Goal: Navigation & Orientation: Find specific page/section

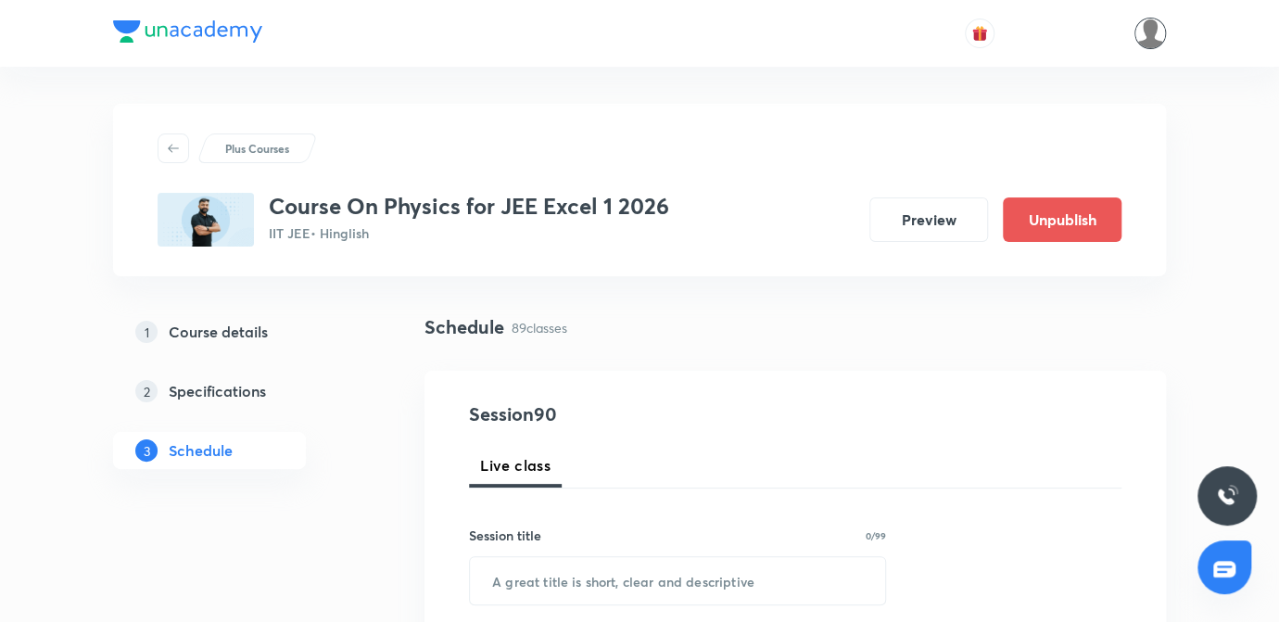
click at [1157, 35] on img at bounding box center [1151, 34] width 32 height 32
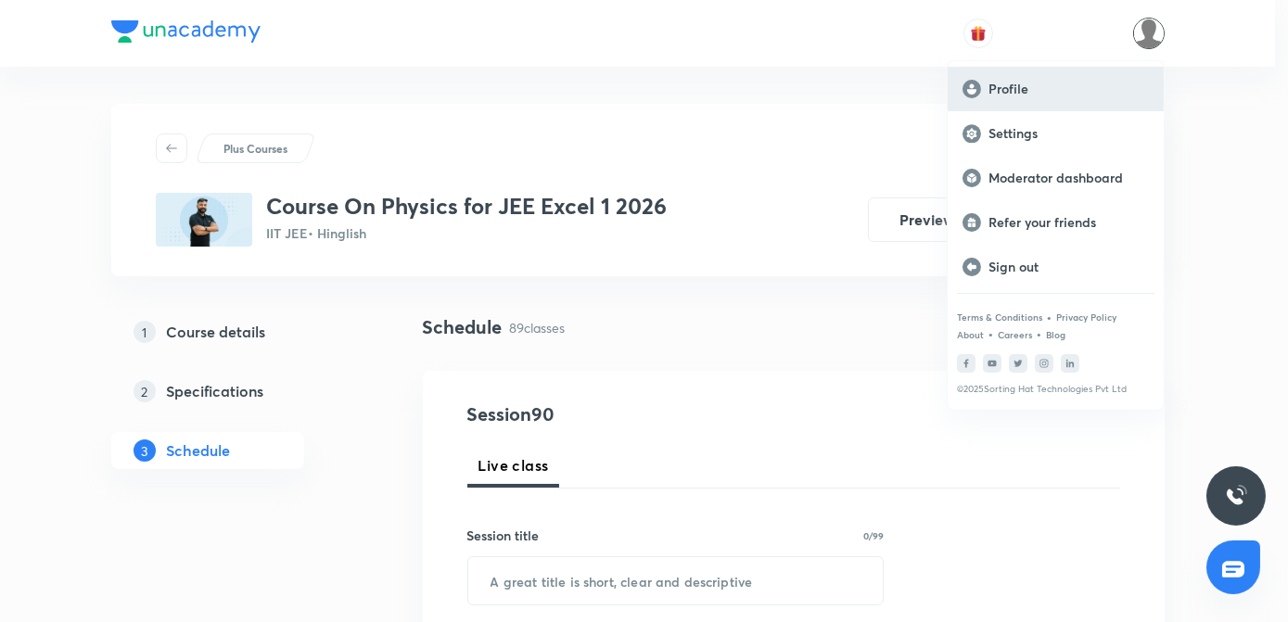
click at [996, 88] on p "Profile" at bounding box center [1068, 89] width 160 height 17
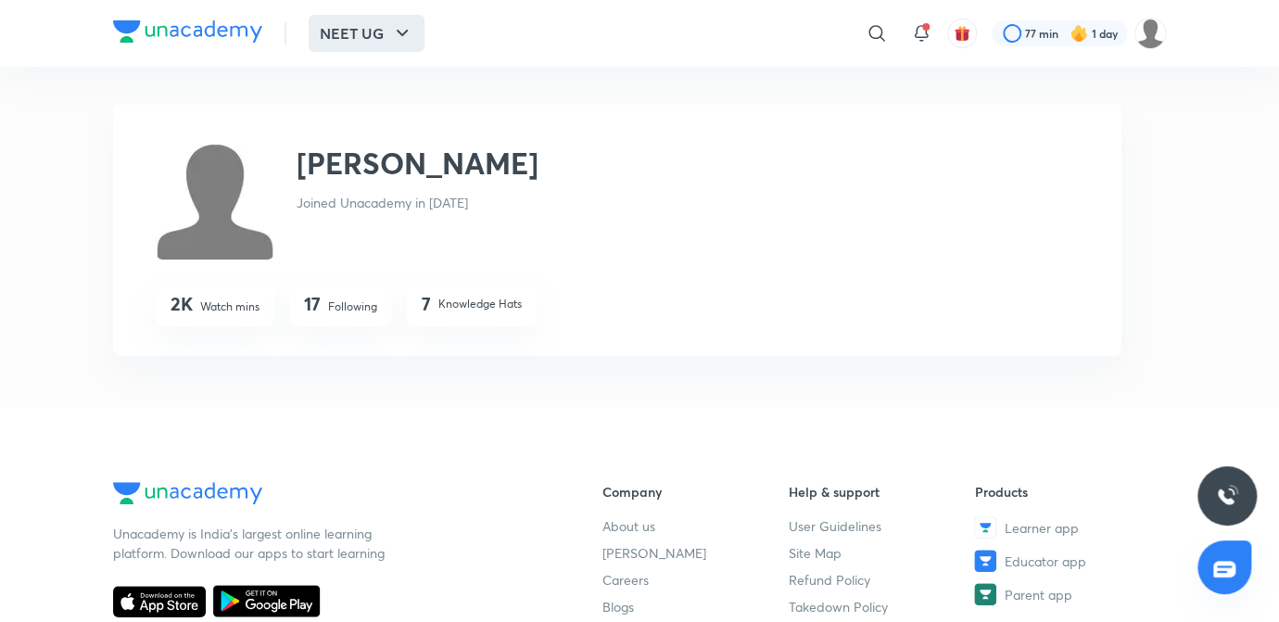
click at [352, 37] on button "NEET UG" at bounding box center [367, 33] width 116 height 37
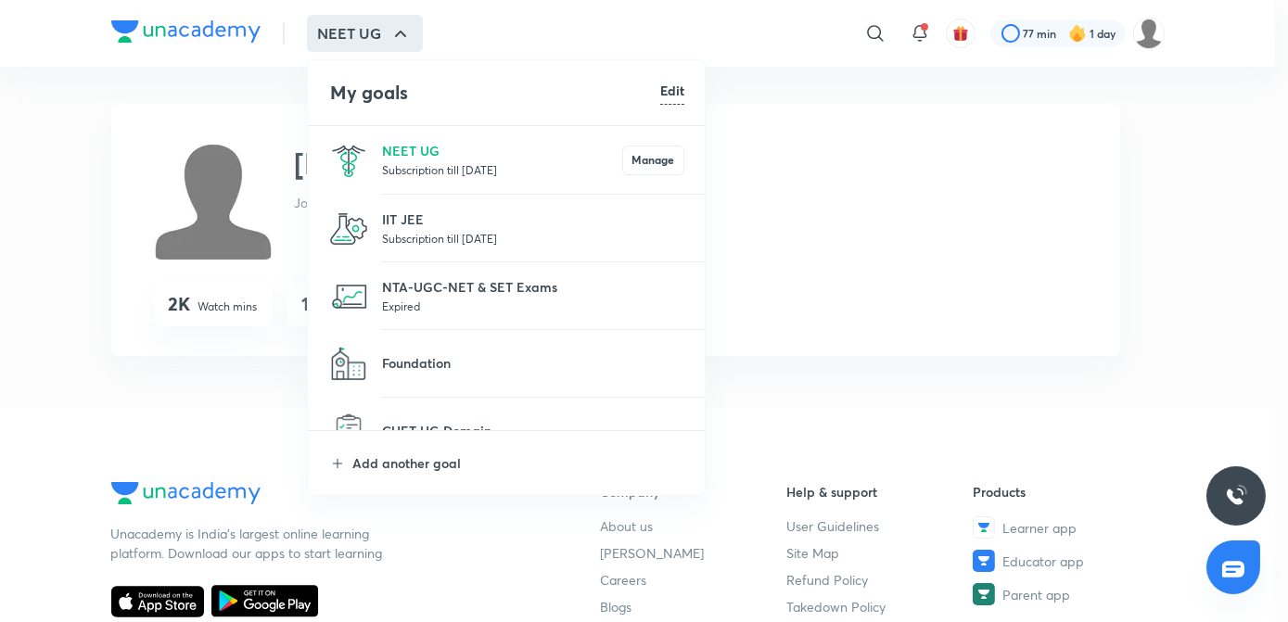
click at [416, 170] on p "Subscription till [DATE]" at bounding box center [502, 169] width 240 height 19
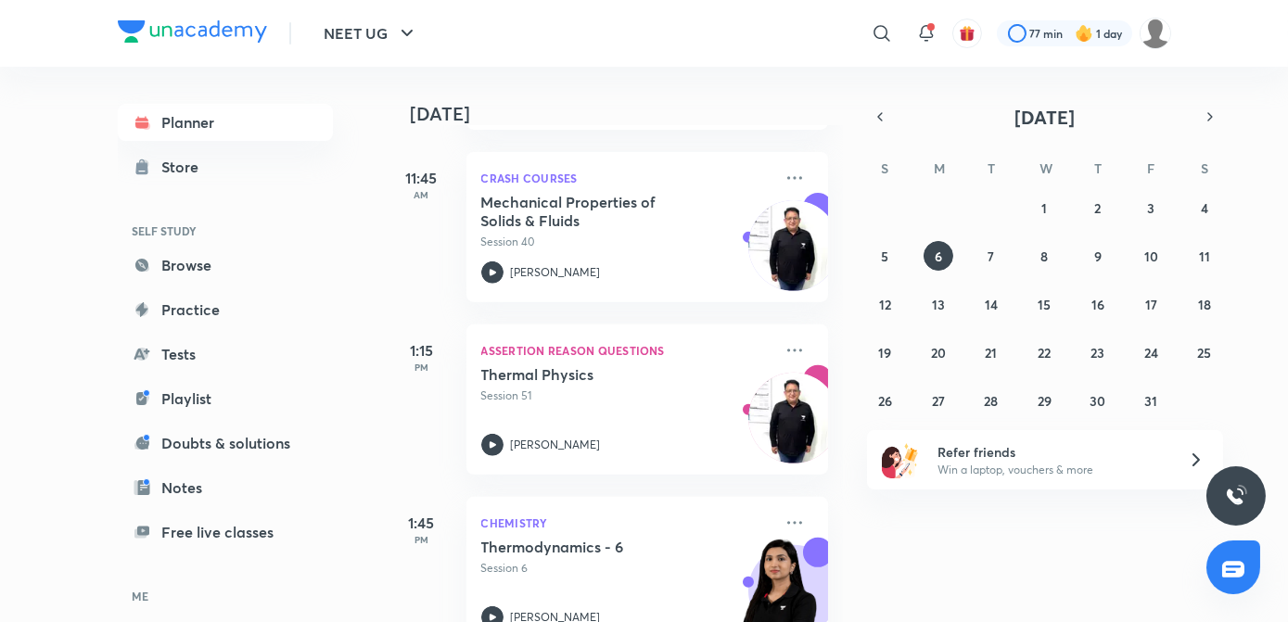
scroll to position [1634, 0]
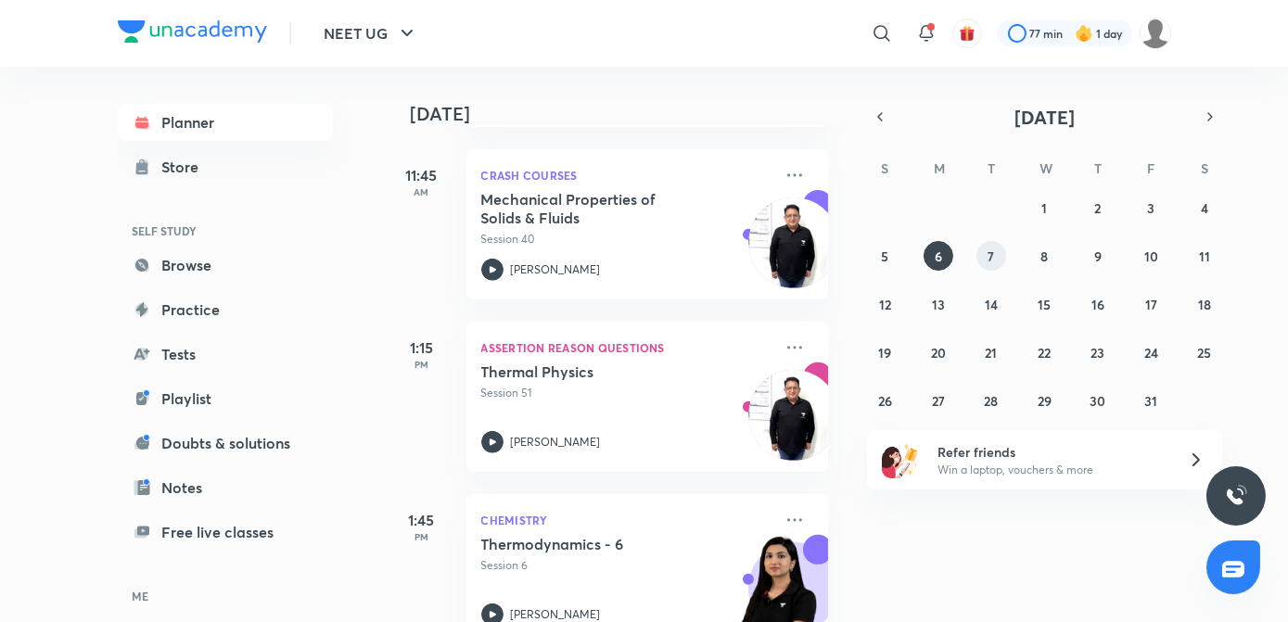
click at [994, 256] on button "7" at bounding box center [991, 256] width 30 height 30
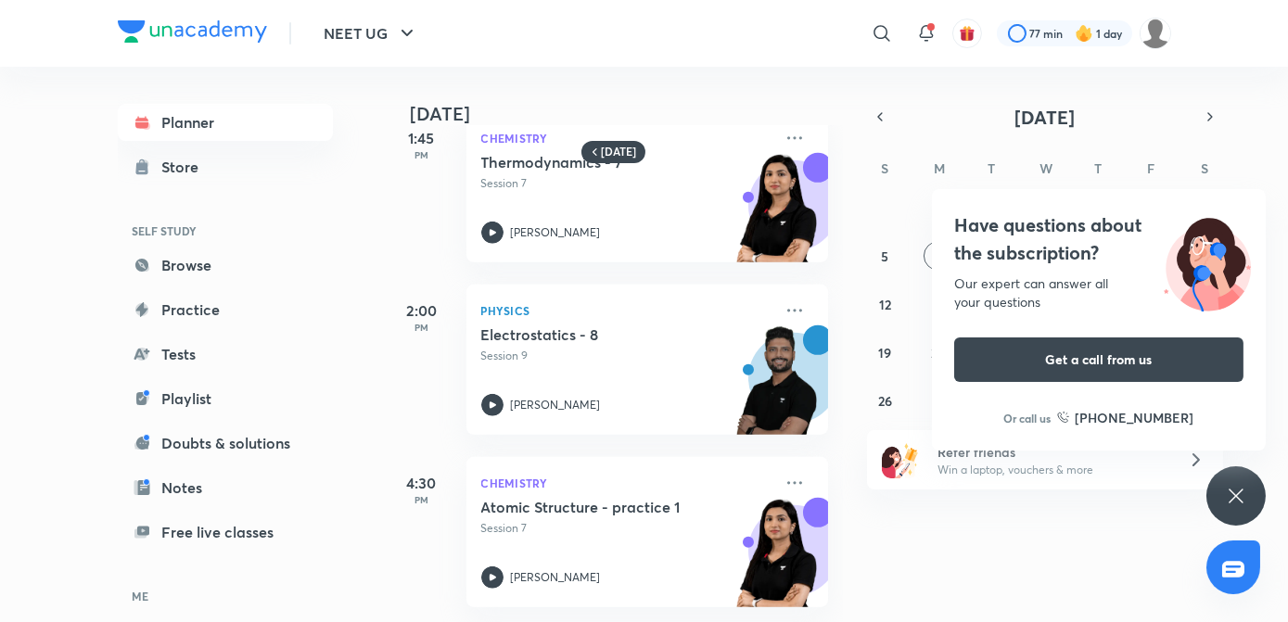
scroll to position [1772, 0]
click at [358, 35] on button "NEET UG" at bounding box center [371, 33] width 116 height 37
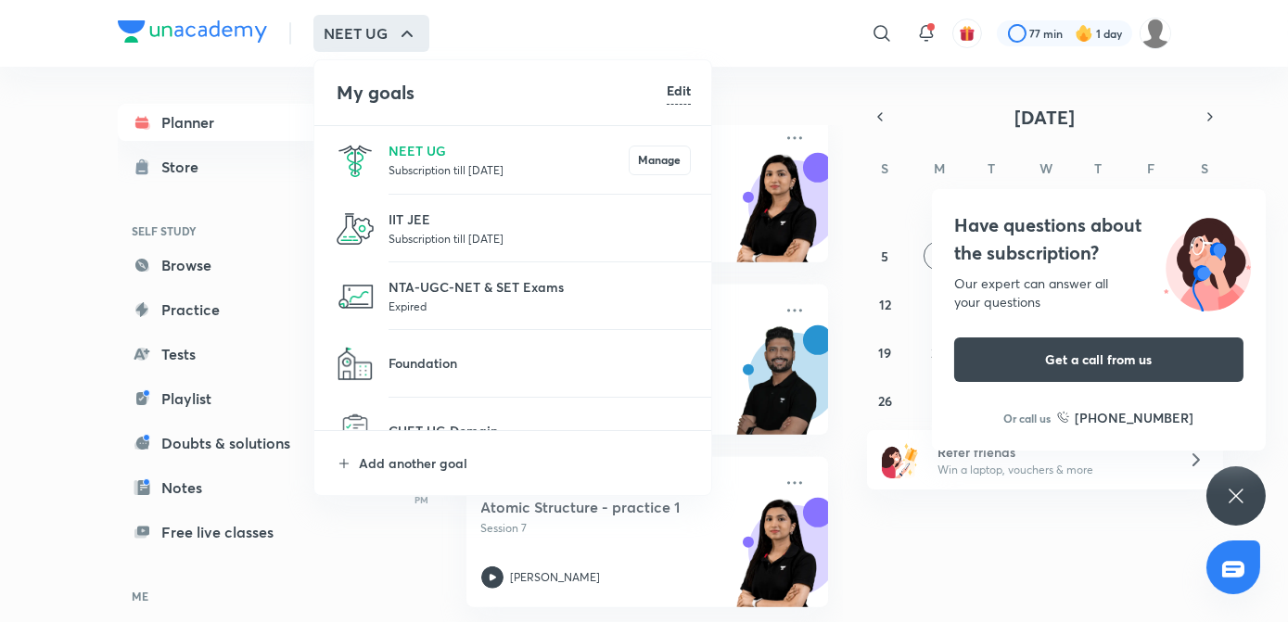
click at [414, 232] on p "Subscription till [DATE]" at bounding box center [539, 238] width 302 height 19
